Goal: Information Seeking & Learning: Find specific fact

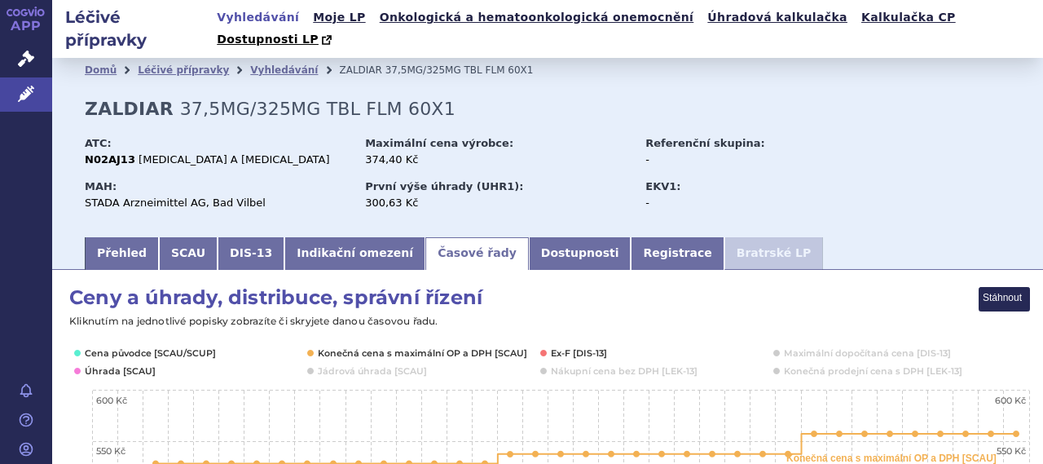
click at [272, 58] on li "Vyhledávání" at bounding box center [294, 70] width 89 height 24
click at [271, 64] on link "Vyhledávání" at bounding box center [284, 69] width 68 height 11
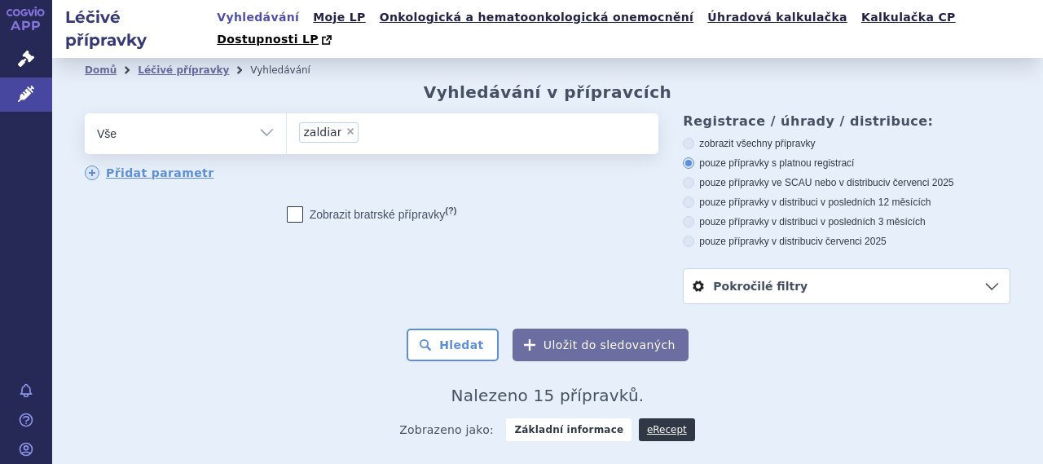
click at [346, 126] on span "×" at bounding box center [351, 131] width 10 height 10
click at [287, 112] on select "zaldiar" at bounding box center [286, 132] width 1 height 41
select select
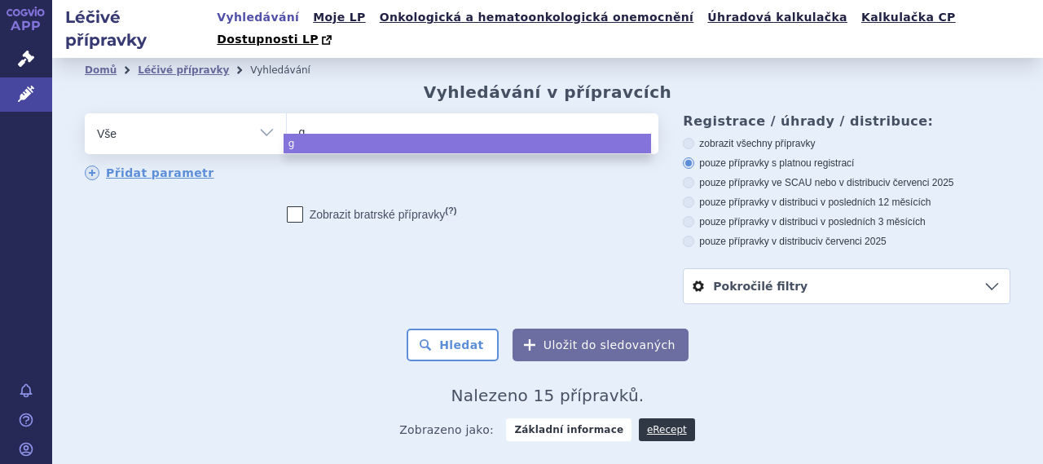
type input "gl"
type input "gly"
type input "glyc"
type input "glycl"
type input "glyclazi"
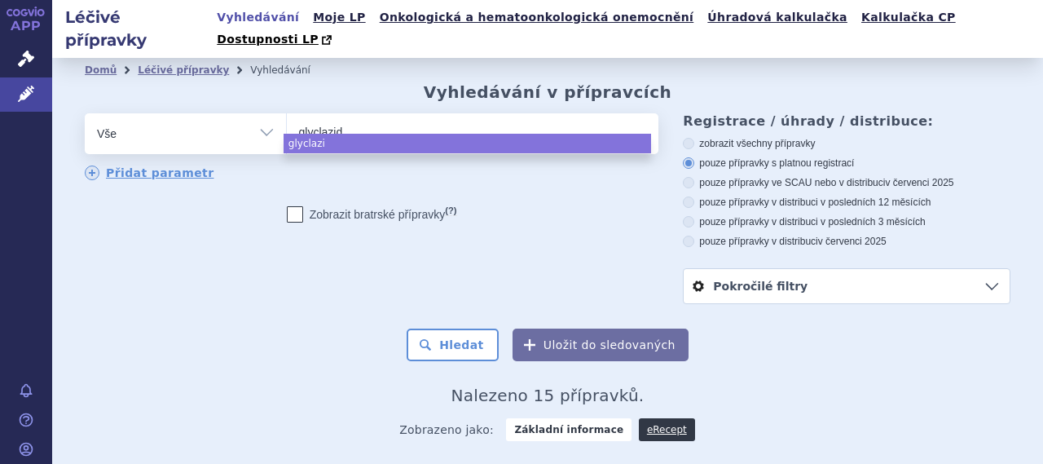
type input "glyclazid"
type input "glyclazid me"
type input "glyclazid med"
type input "glyclazid medr"
type input "glyclazid medreg"
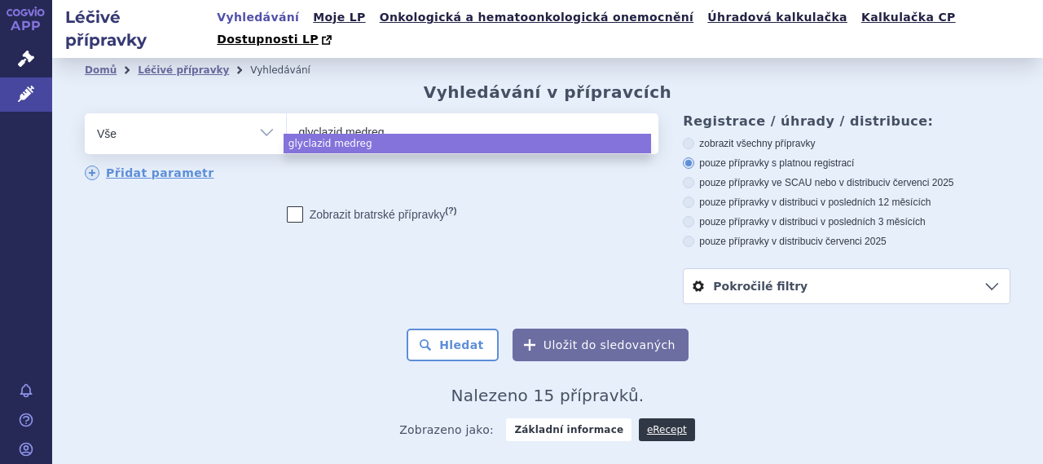
select select "glyclazid medreg"
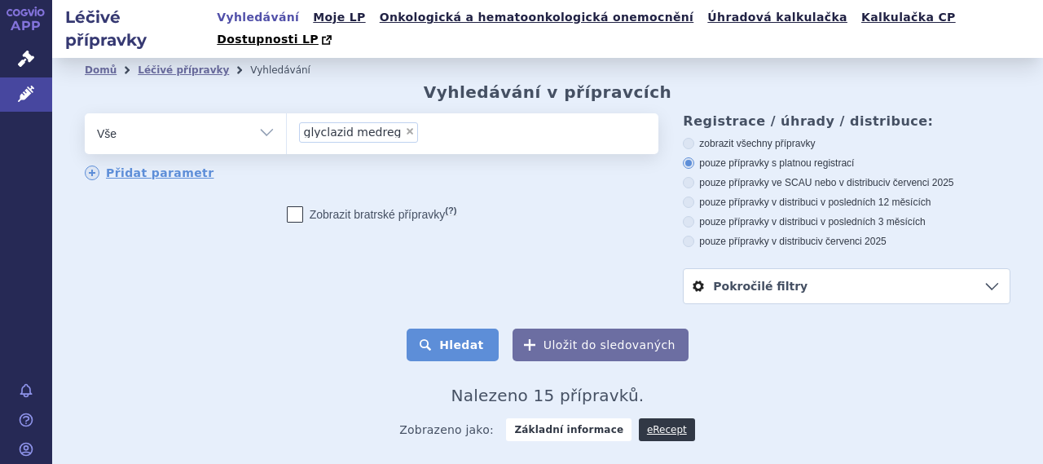
click at [458, 328] on button "Hledat" at bounding box center [453, 344] width 92 height 33
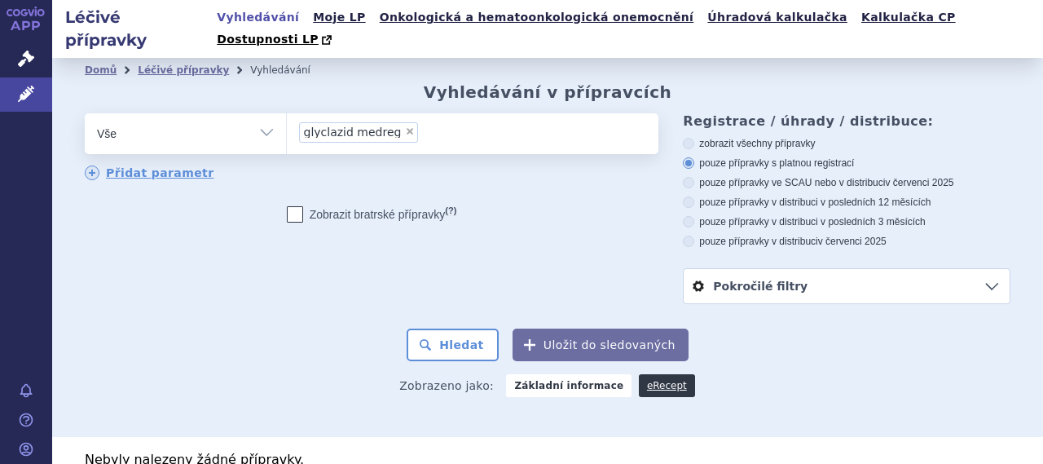
click at [346, 126] on span "glyclazid medreg" at bounding box center [353, 131] width 98 height 11
click at [287, 112] on select "glyclazid medreg" at bounding box center [286, 132] width 1 height 41
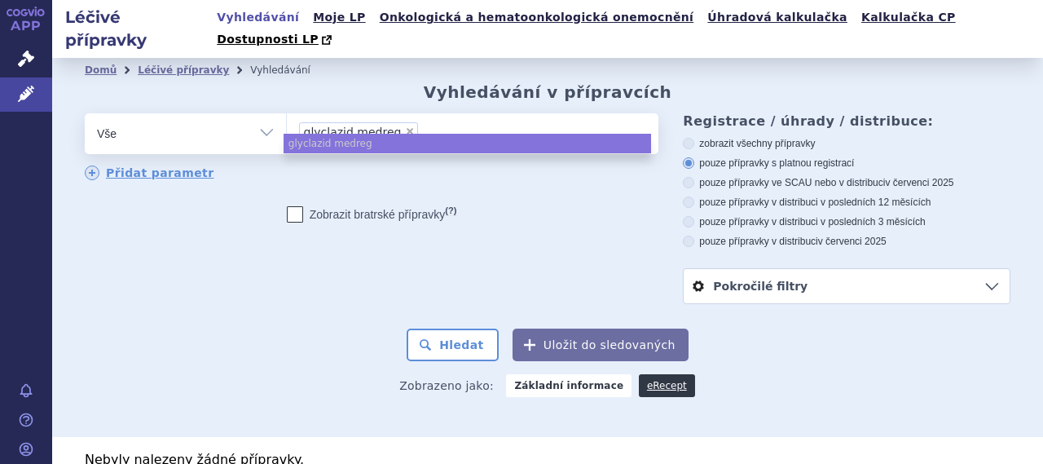
click at [344, 126] on span "glyclazid medreg" at bounding box center [353, 131] width 98 height 11
click at [287, 112] on select "glyclazid medreg" at bounding box center [286, 132] width 1 height 41
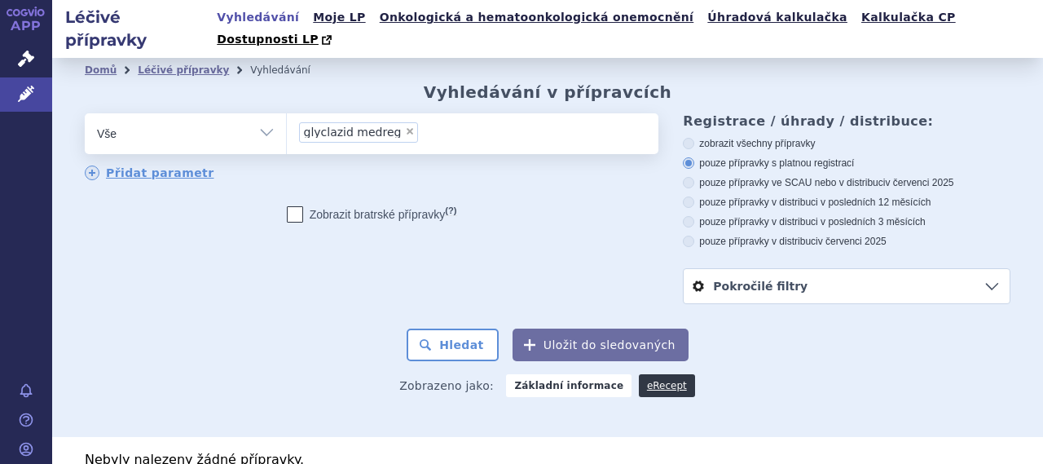
select select
type input "glyclazid medreg"
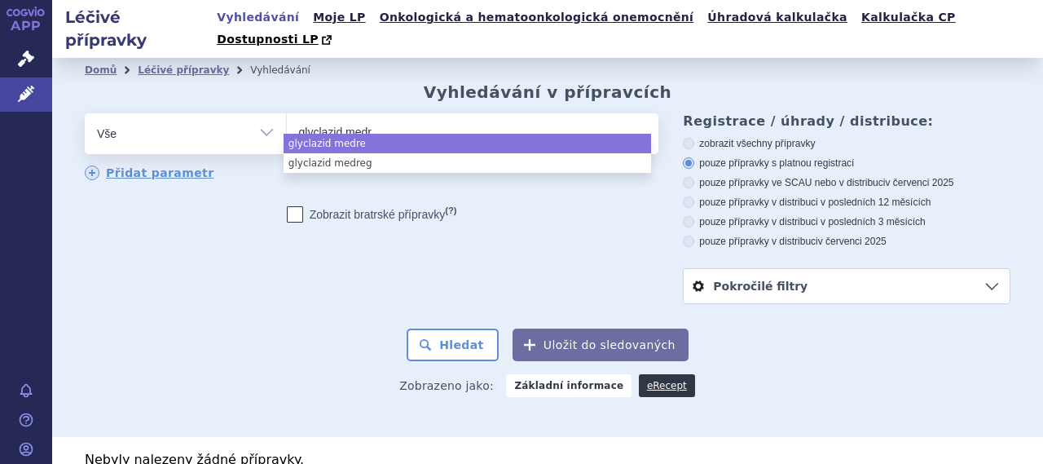
type input "glyclazid med"
type input "glyclazid m"
type input "glyclazid"
type input "glyclazi"
type input "glycla"
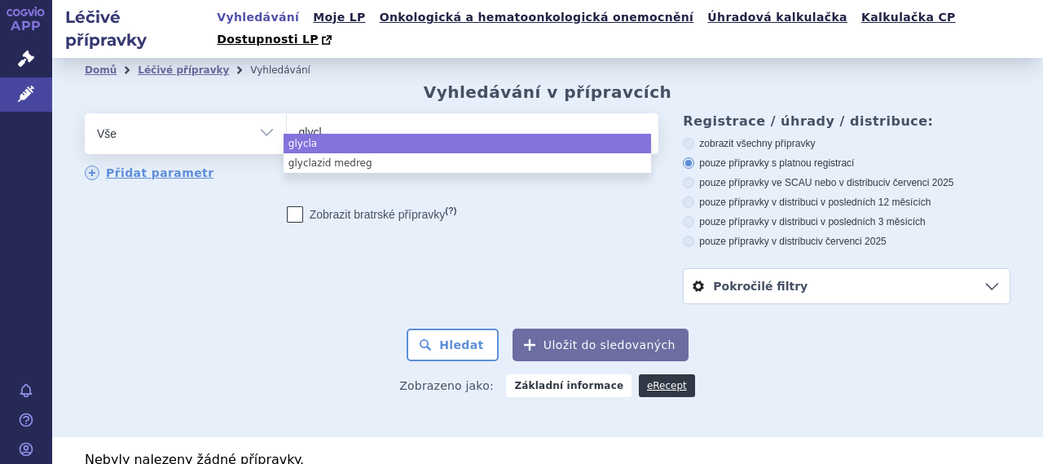
type input "glyc"
type input "gl"
type input "g"
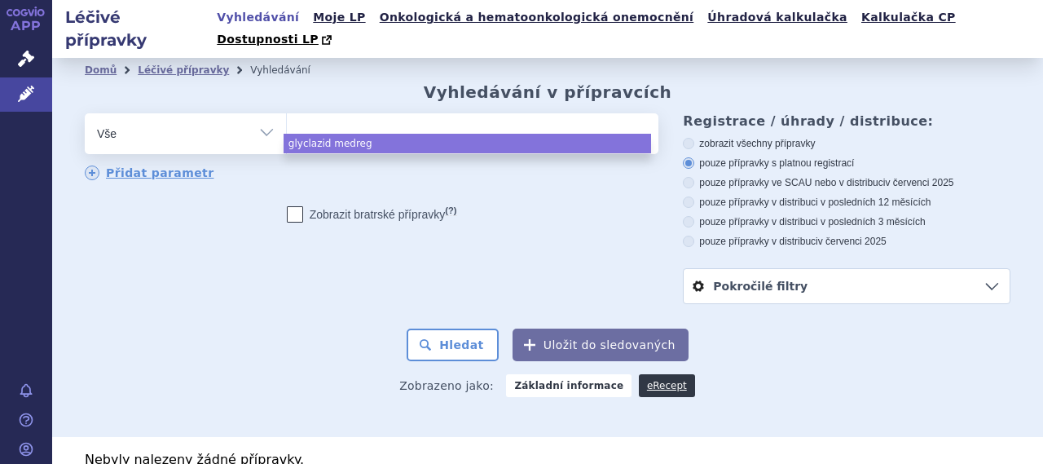
paste input "gliclazid medreg"
type input "gliclazid medreg"
select select "gliclazid medreg"
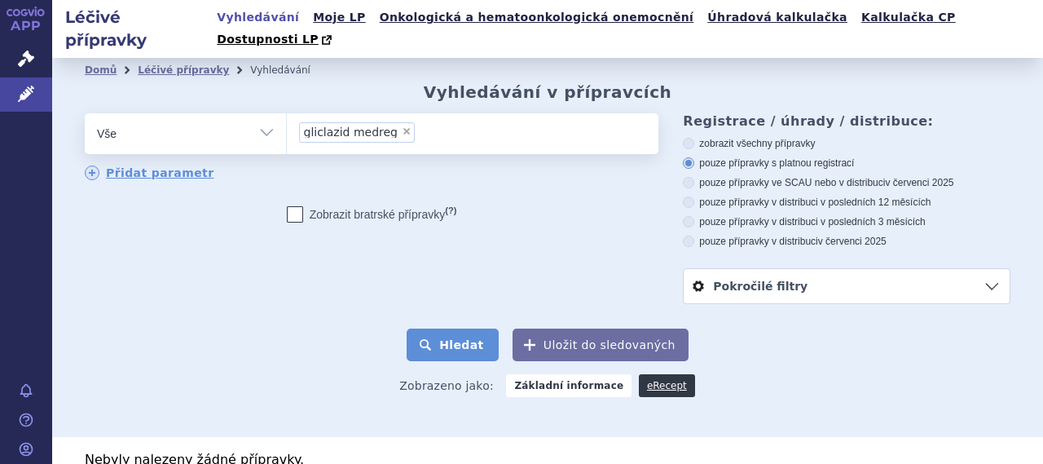
click at [437, 328] on button "Hledat" at bounding box center [453, 344] width 92 height 33
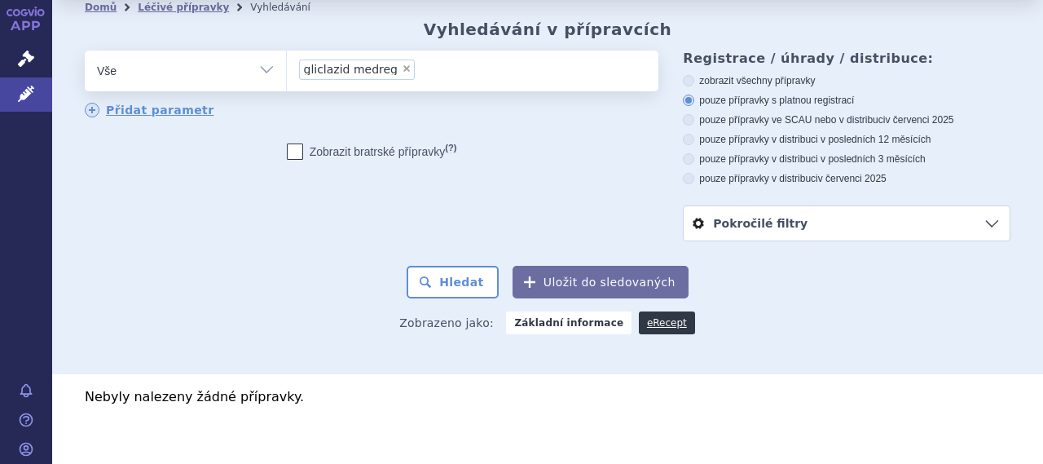
click at [402, 64] on span "×" at bounding box center [407, 69] width 10 height 10
click at [287, 50] on select "gliclazid medreg" at bounding box center [286, 70] width 1 height 41
select select
type input "GLICLAZIDE MEDREG"
select select "[MEDICAL_DATA] MEDREG"
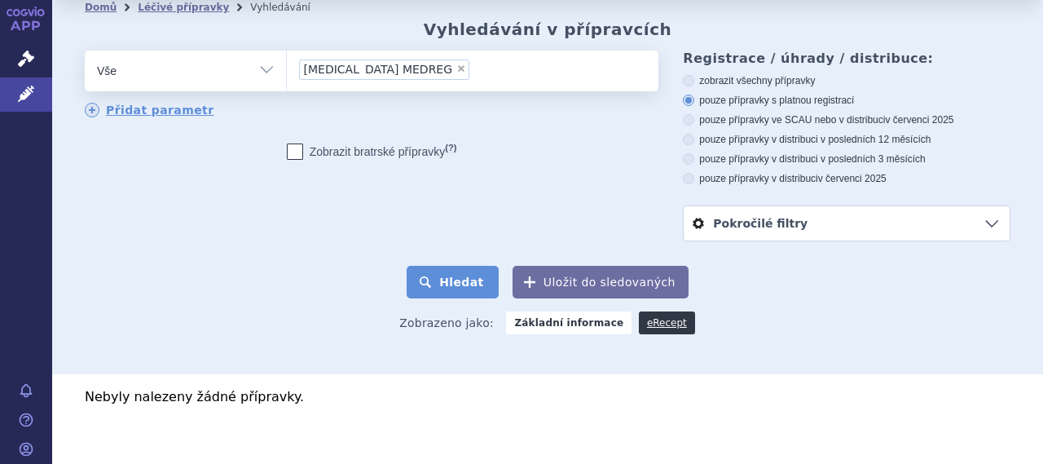
click at [471, 266] on button "Hledat" at bounding box center [453, 282] width 92 height 33
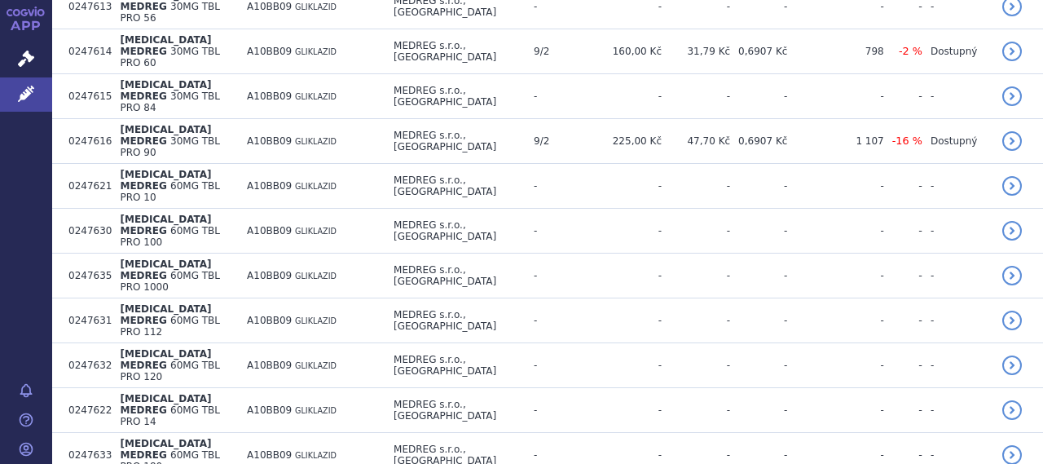
scroll to position [1019, 0]
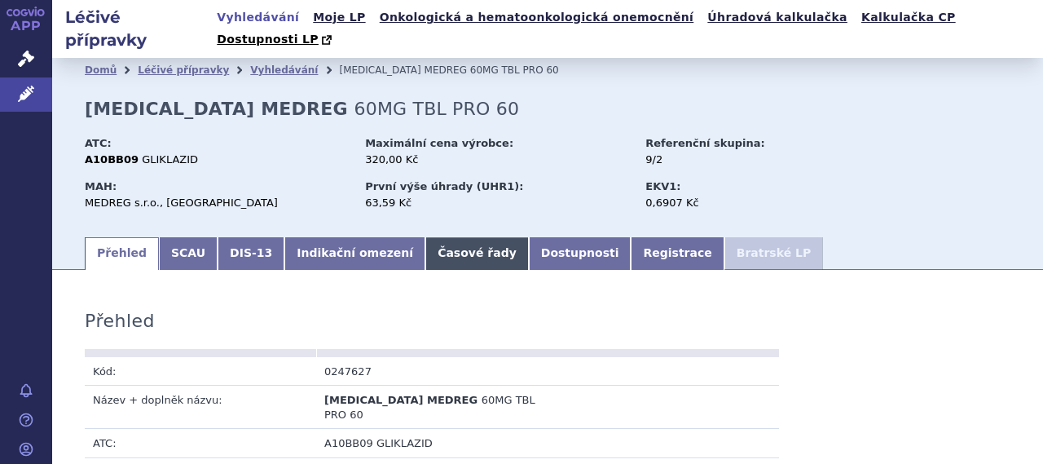
click at [425, 237] on link "Časové řady" at bounding box center [477, 253] width 104 height 33
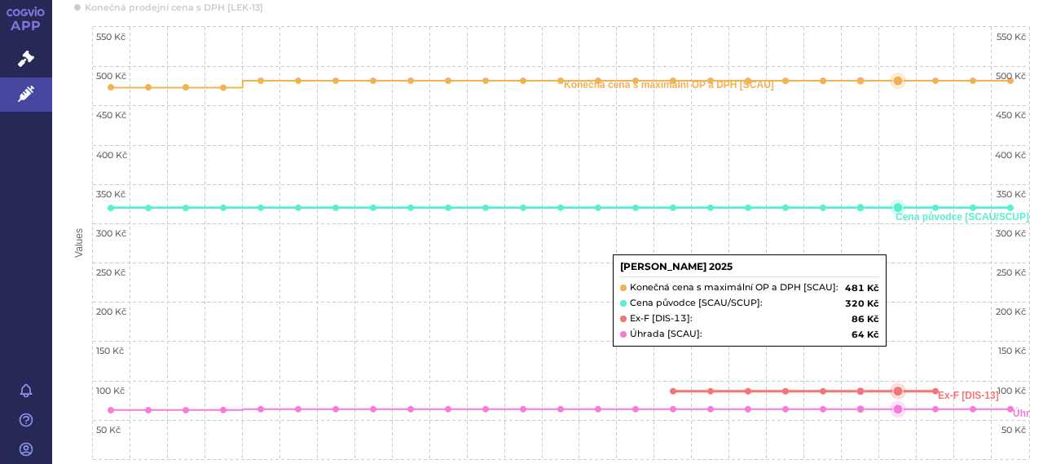
scroll to position [407, 0]
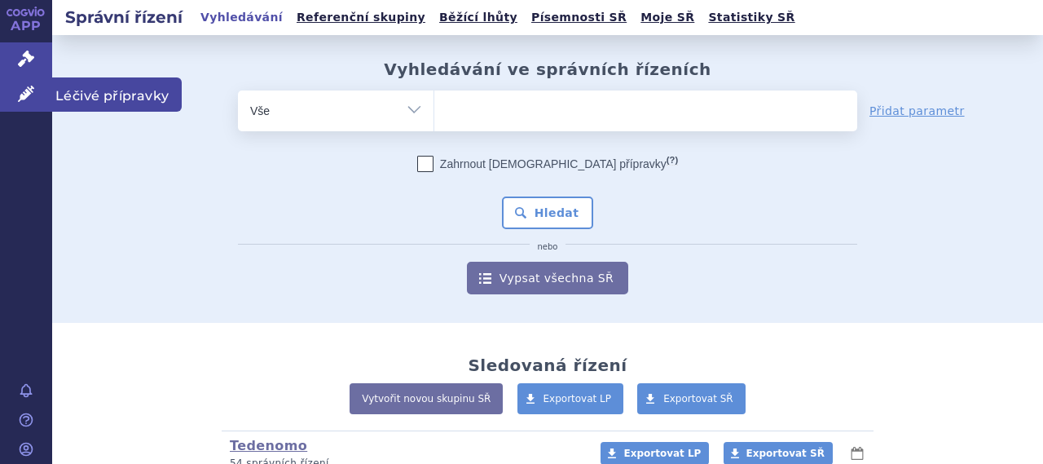
click at [101, 102] on span "Léčivé přípravky" at bounding box center [117, 94] width 130 height 34
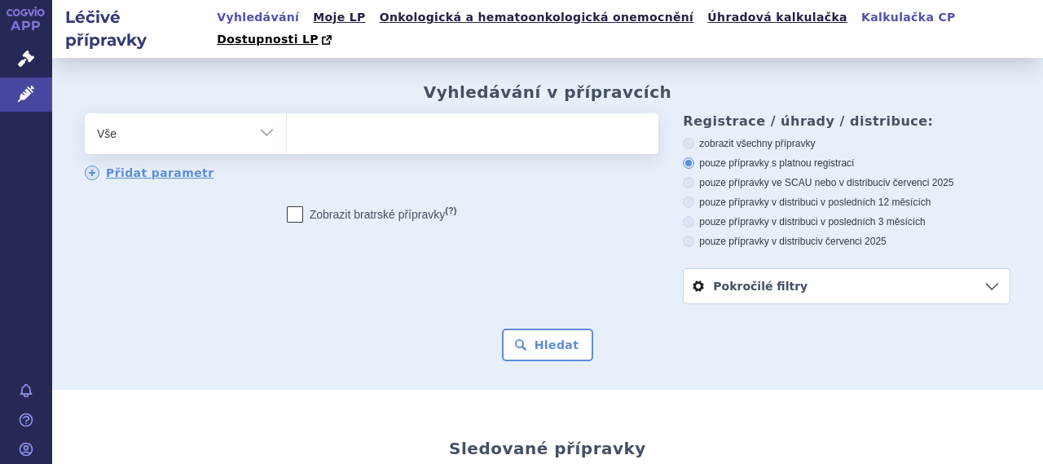
click at [857, 20] on link "Kalkulačka CP" at bounding box center [909, 18] width 104 height 22
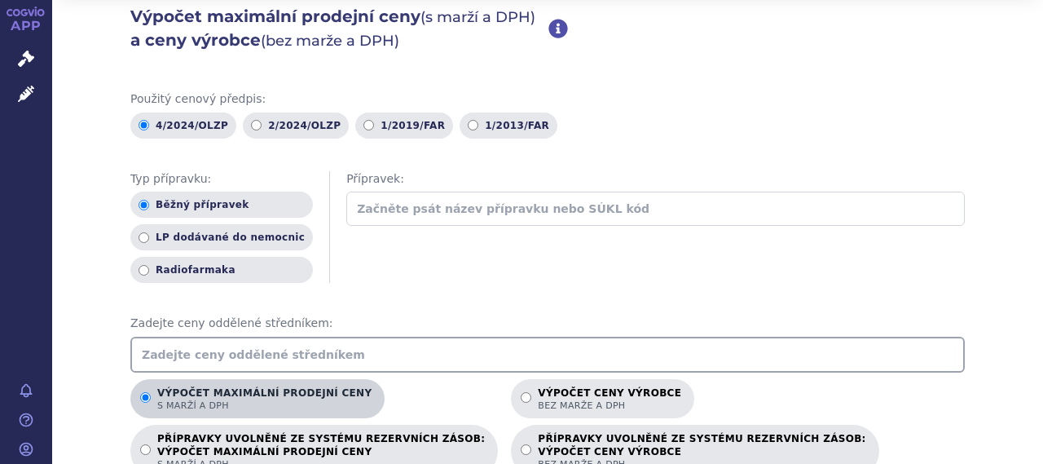
scroll to position [163, 0]
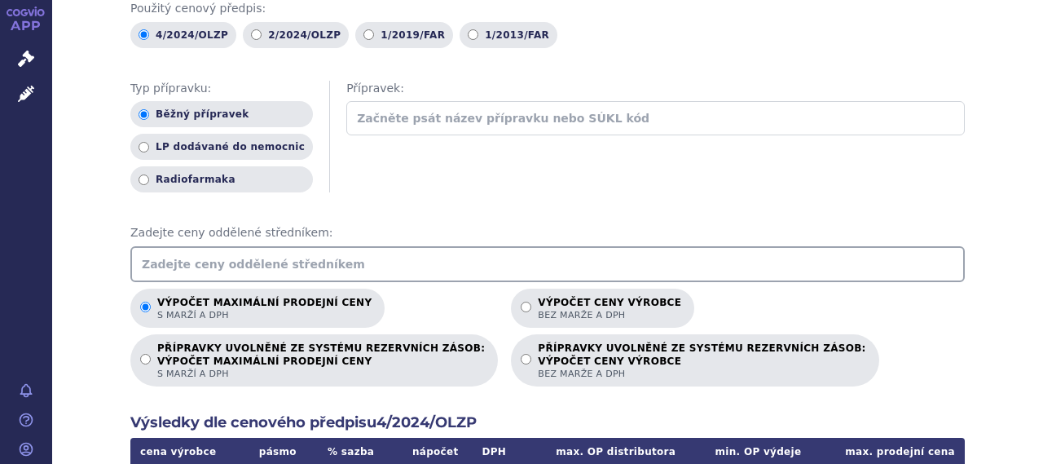
click at [282, 246] on input "text" at bounding box center [547, 264] width 835 height 36
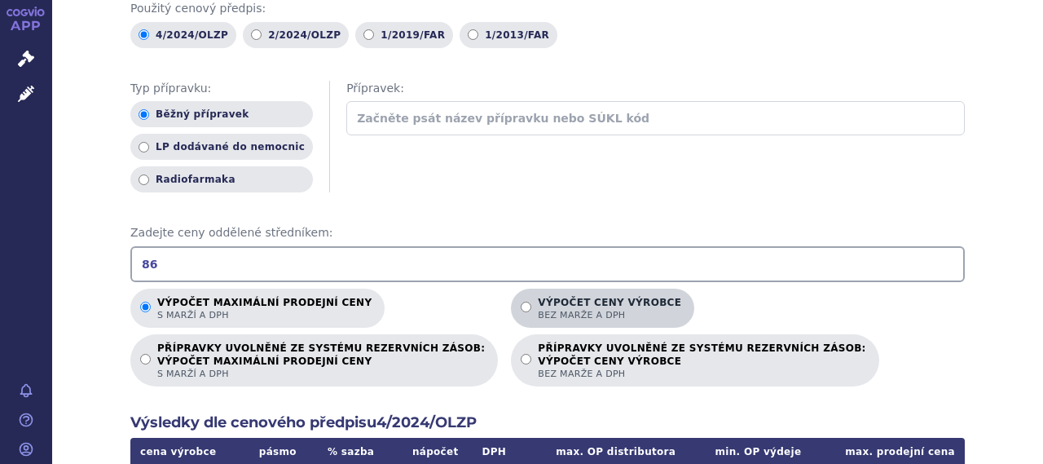
scroll to position [244, 0]
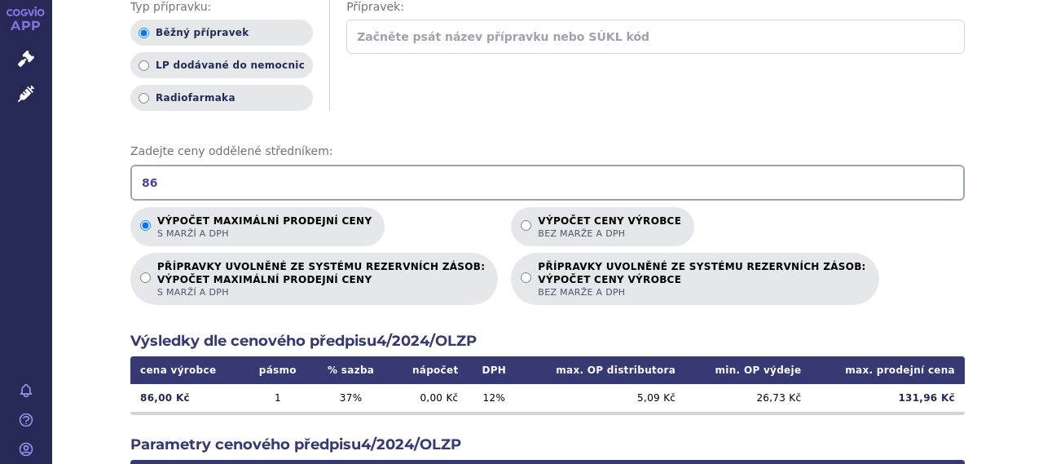
type input "86"
